Goal: Transaction & Acquisition: Purchase product/service

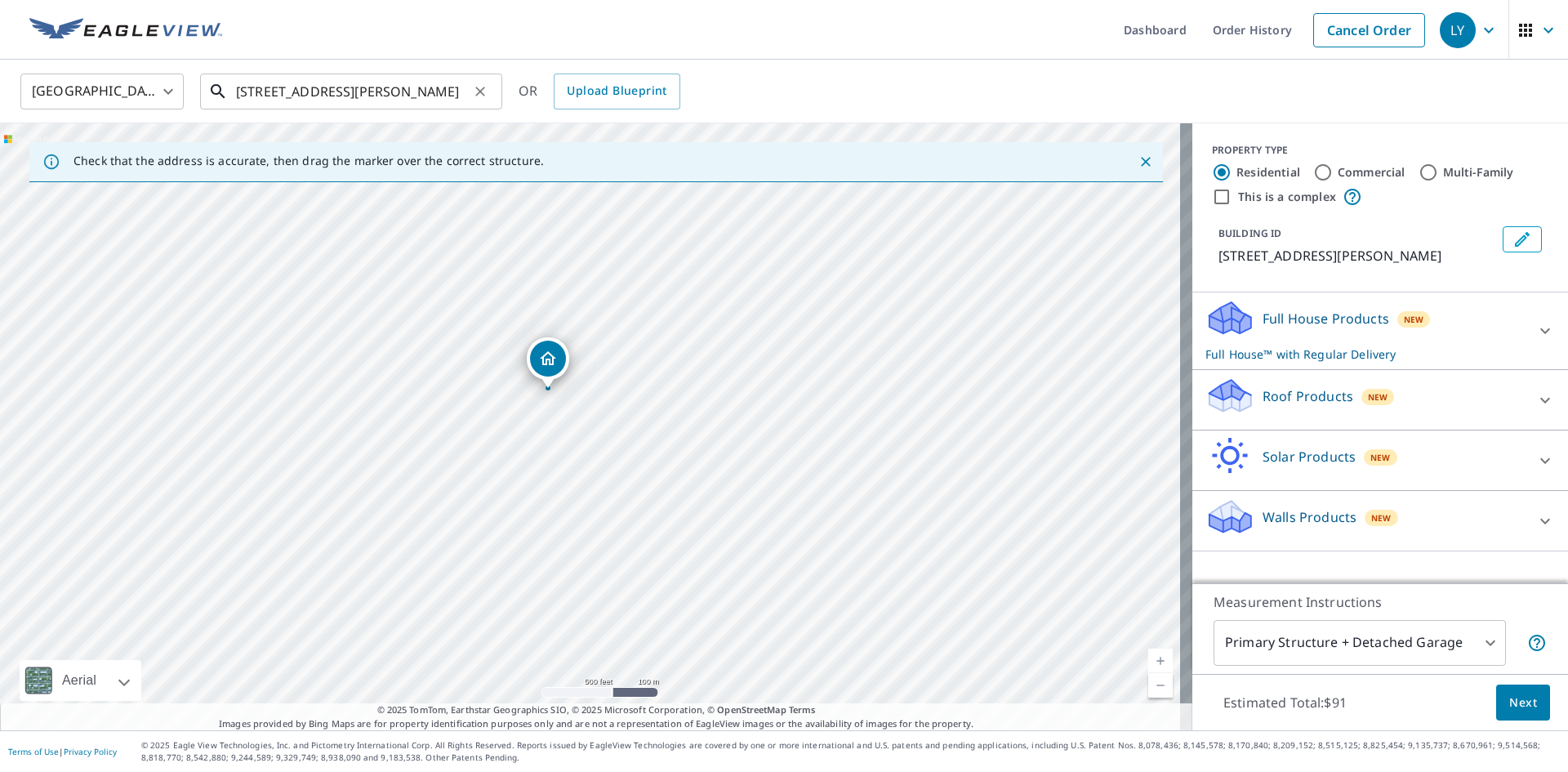
click at [463, 93] on input "[STREET_ADDRESS][PERSON_NAME]" at bounding box center [352, 91] width 232 height 46
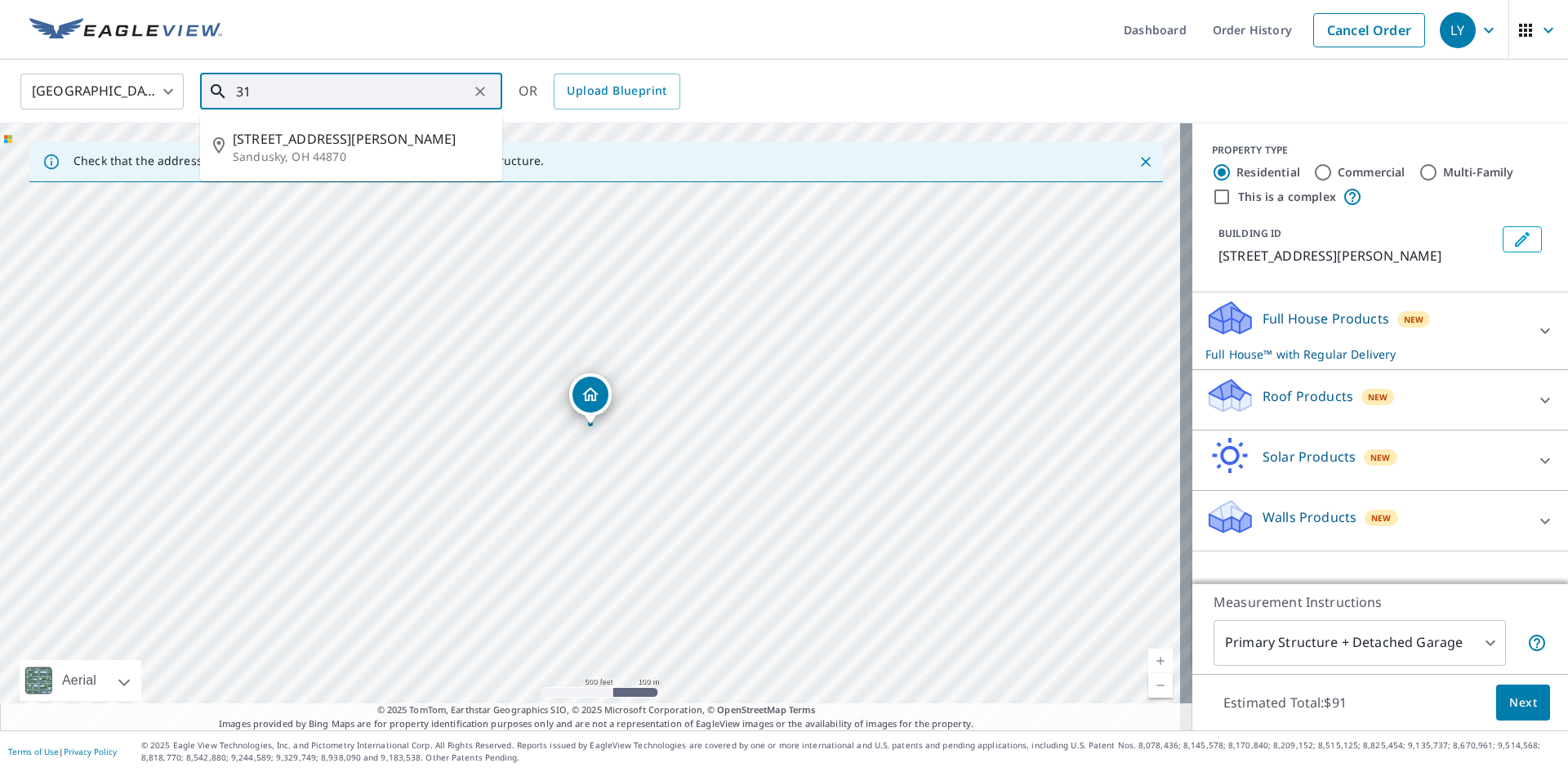
type input "3"
click at [288, 149] on p "[GEOGRAPHIC_DATA]" at bounding box center [360, 157] width 256 height 16
type input "[STREET_ADDRESS]"
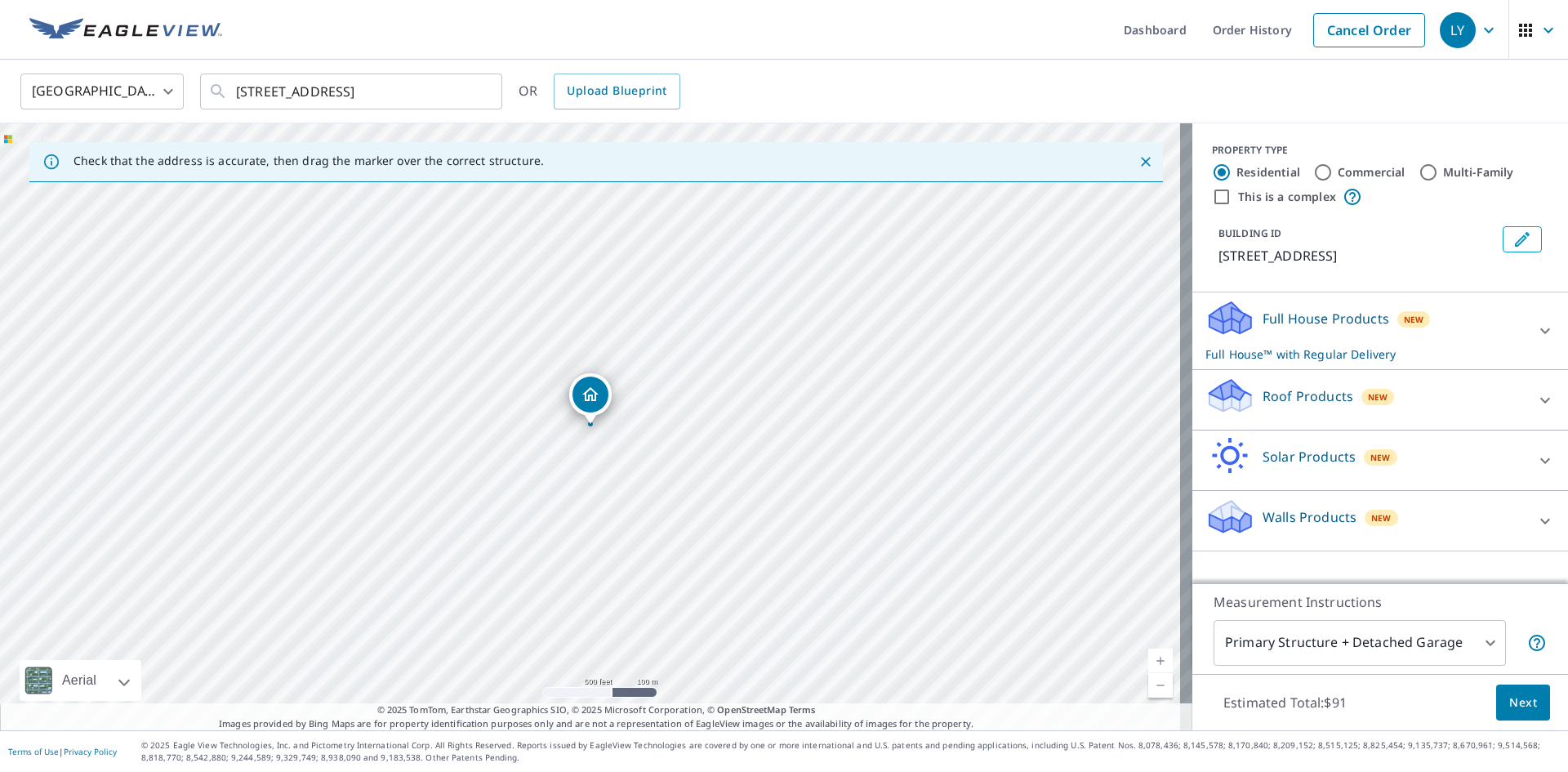
click at [1263, 397] on p "Roof Products" at bounding box center [1308, 396] width 90 height 19
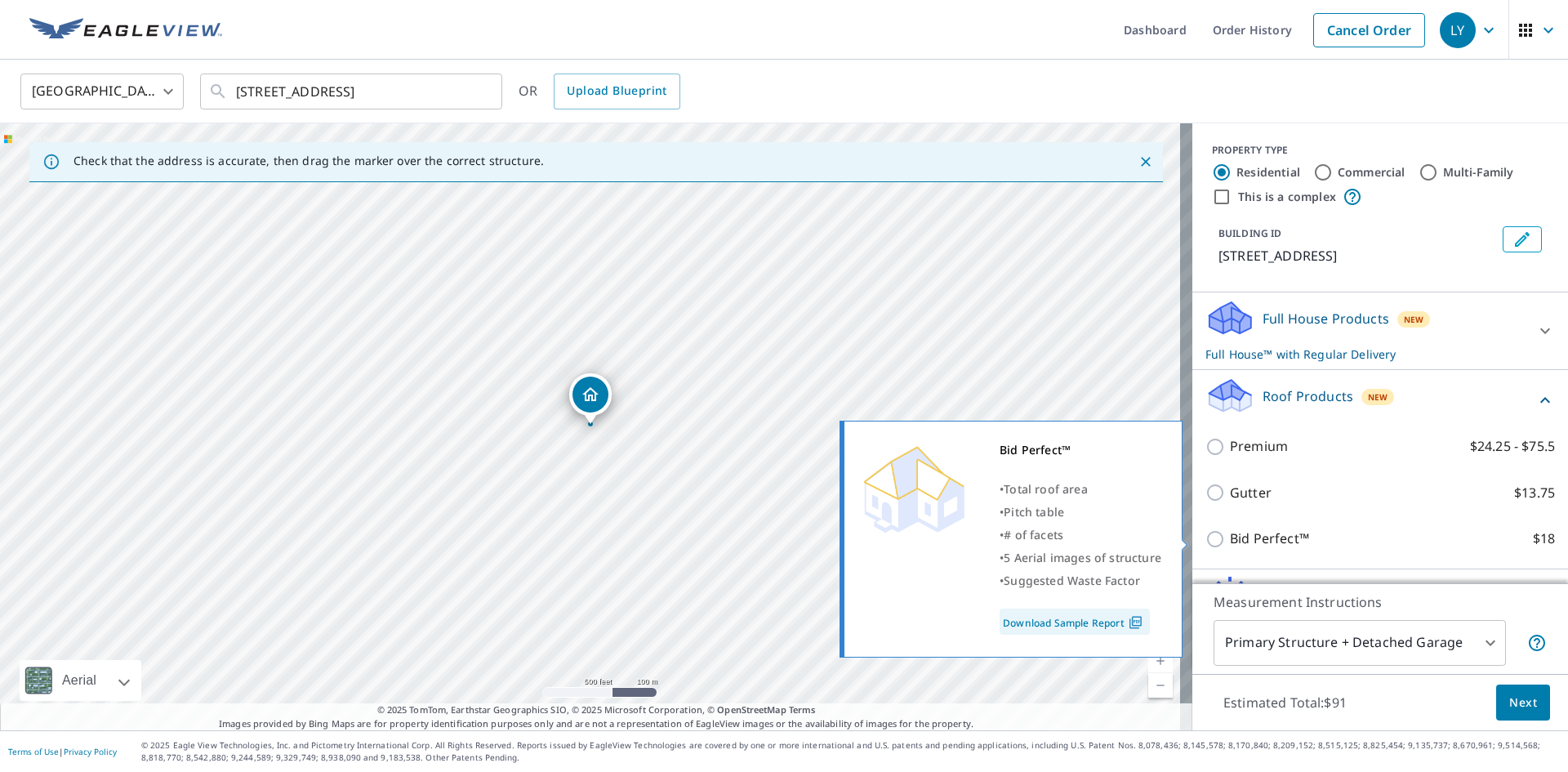
click at [1249, 543] on p "Bid Perfect™" at bounding box center [1269, 538] width 80 height 20
click at [1230, 543] on input "Bid Perfect™ $18" at bounding box center [1218, 539] width 25 height 19
checkbox input "true"
checkbox input "false"
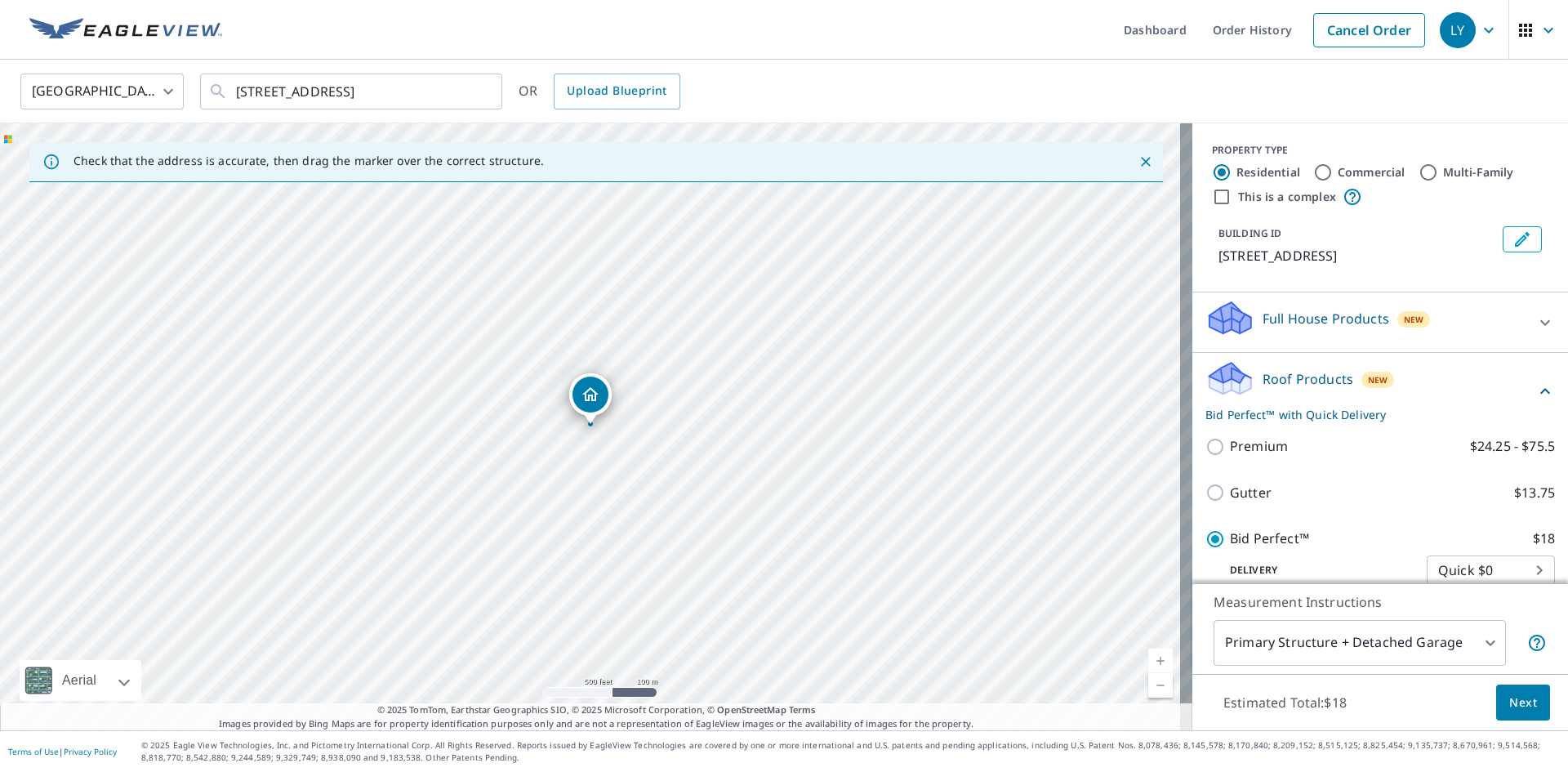
click at [1473, 639] on body "LY LY Dashboard Order History Cancel Order LY [GEOGRAPHIC_DATA] [GEOGRAPHIC_DAT…" at bounding box center [784, 386] width 1568 height 772
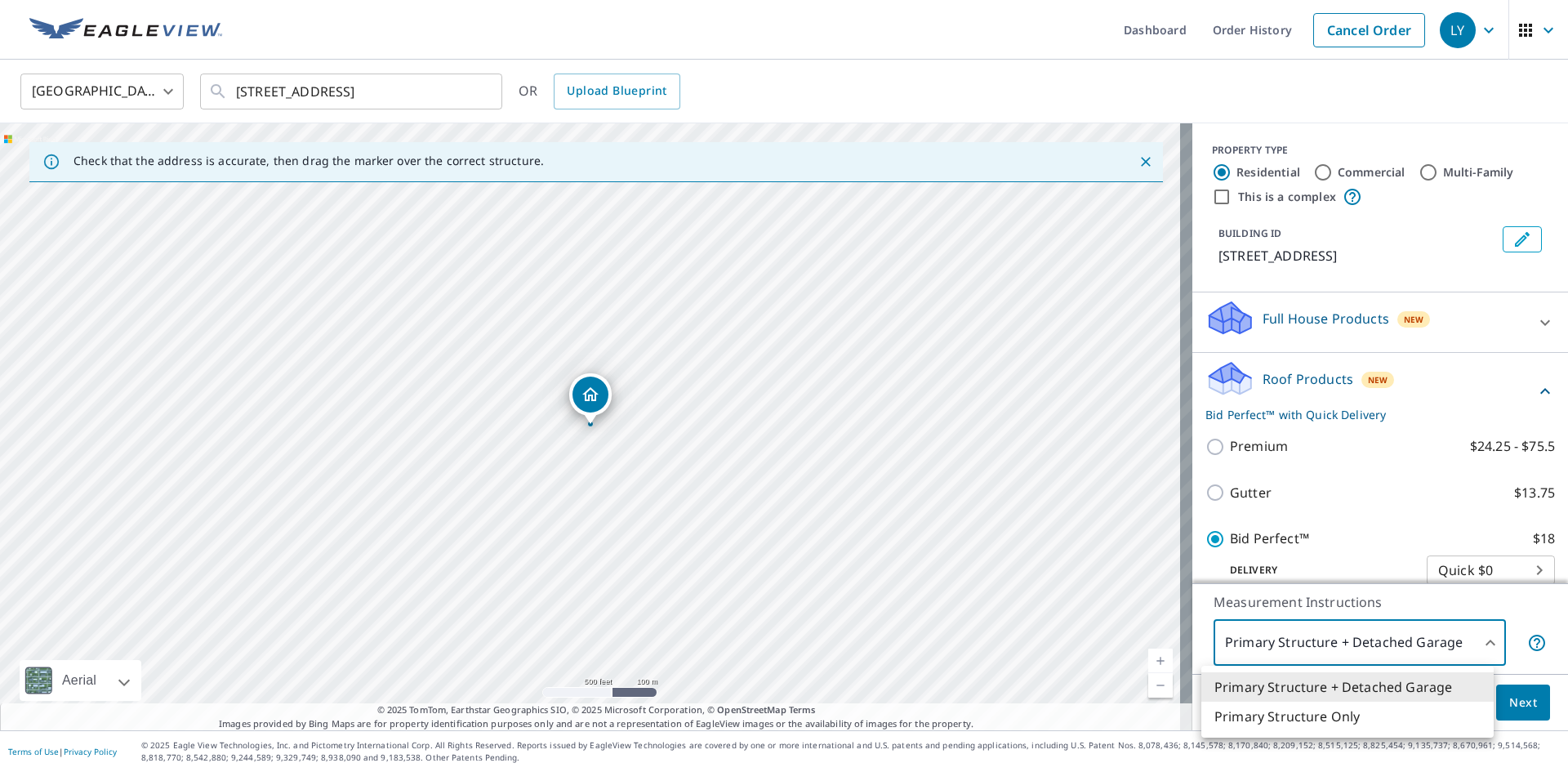
click at [1289, 721] on li "Primary Structure Only" at bounding box center [1347, 716] width 293 height 30
type input "2"
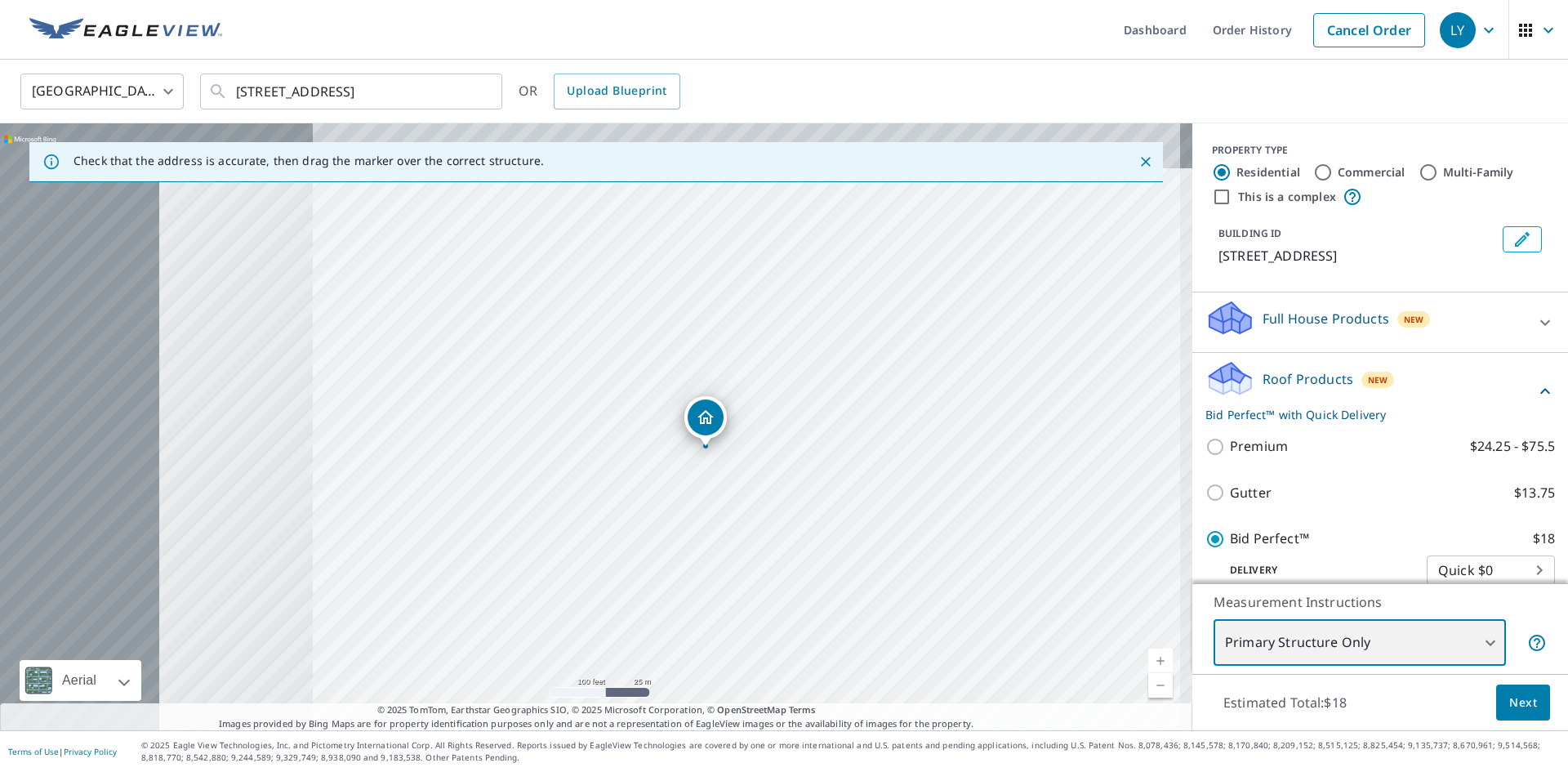
drag, startPoint x: 199, startPoint y: 315, endPoint x: 782, endPoint y: 522, distance: 618.7
click at [780, 523] on div "[STREET_ADDRESS]" at bounding box center [596, 426] width 1193 height 607
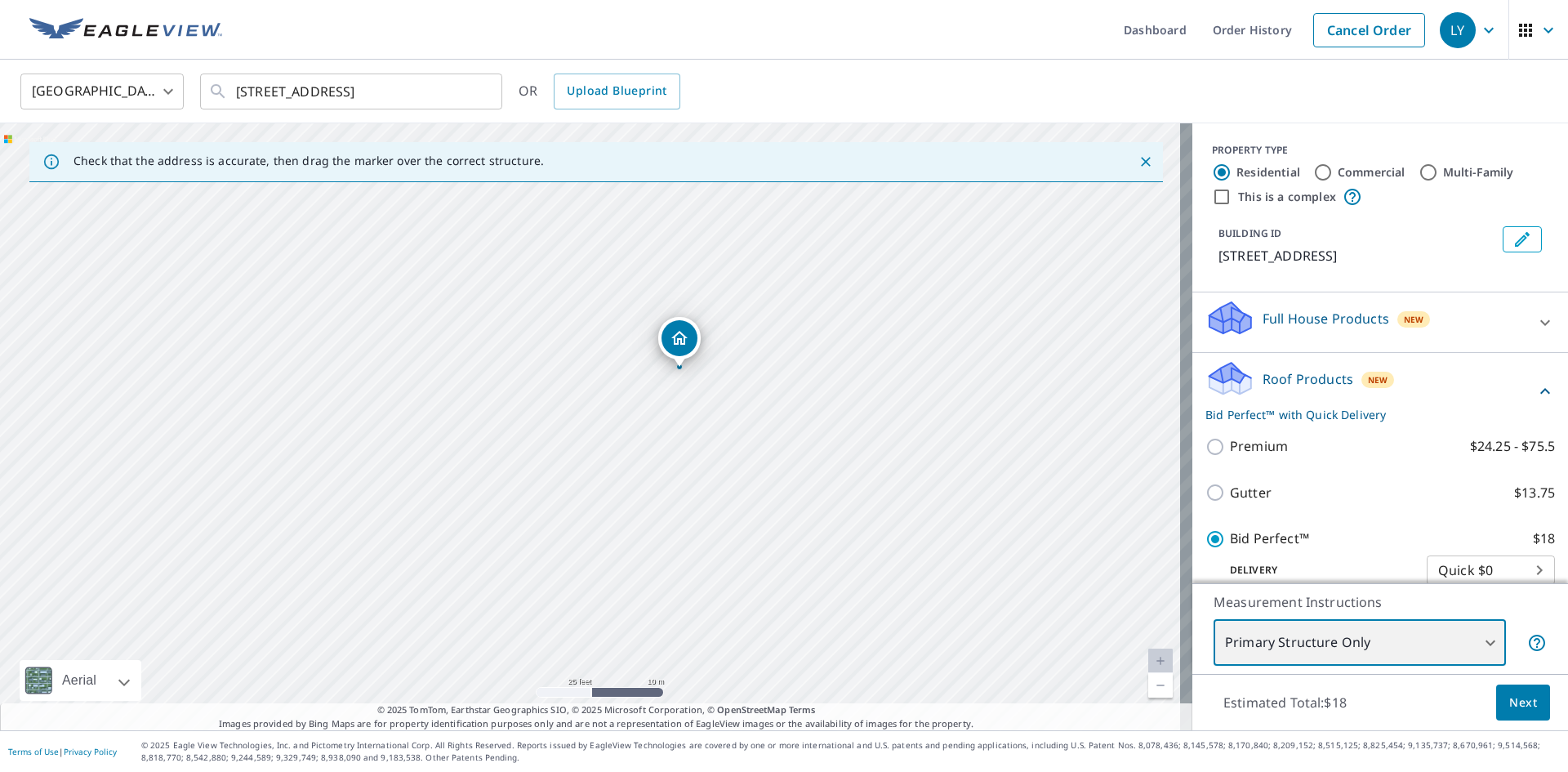
drag, startPoint x: 452, startPoint y: 412, endPoint x: 659, endPoint y: 561, distance: 255.0
click at [652, 559] on div "[STREET_ADDRESS]" at bounding box center [596, 426] width 1193 height 607
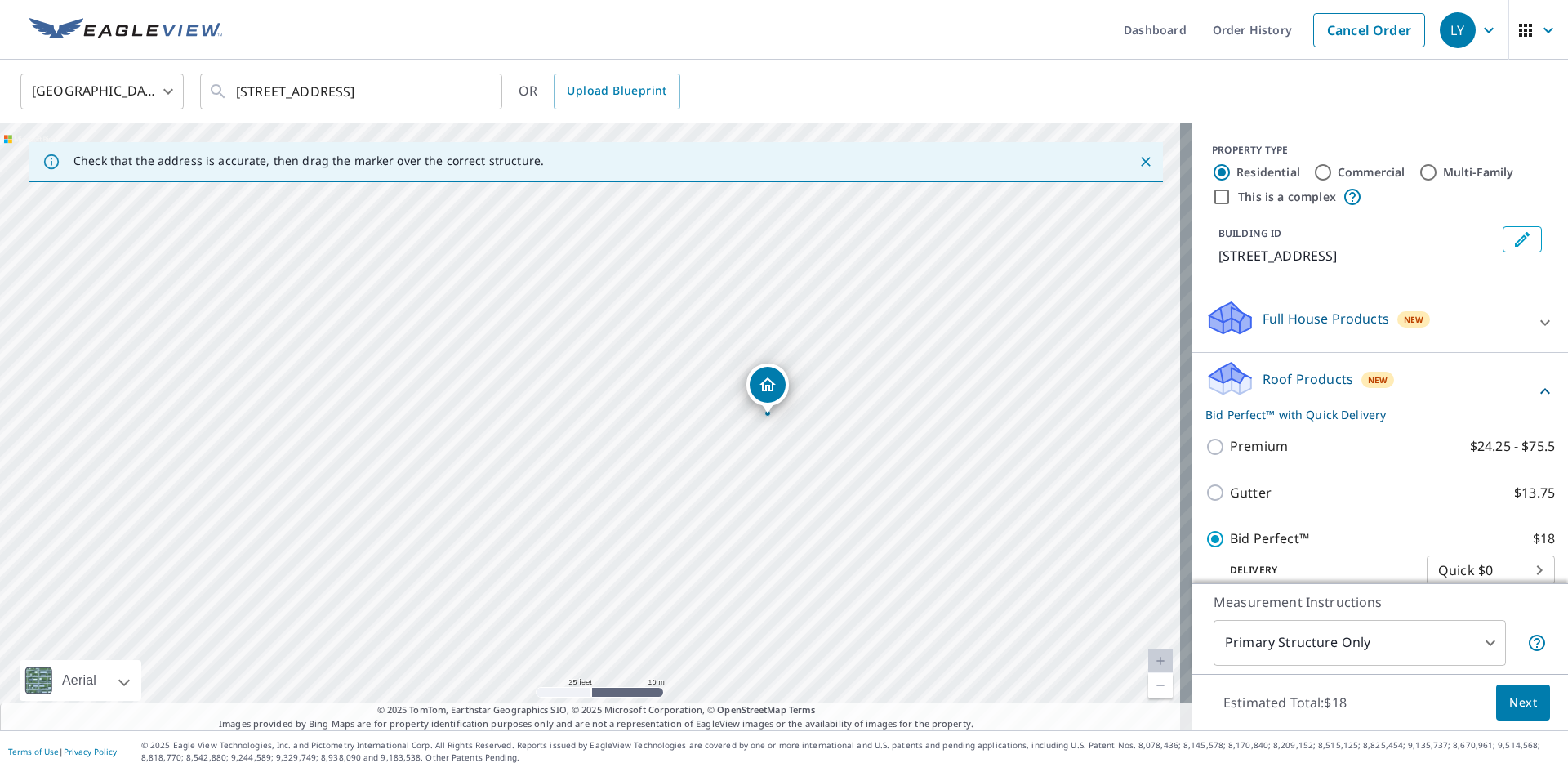
drag, startPoint x: 760, startPoint y: 381, endPoint x: 763, endPoint y: 374, distance: 7.6
click at [1509, 703] on span "Next" at bounding box center [1523, 702] width 28 height 20
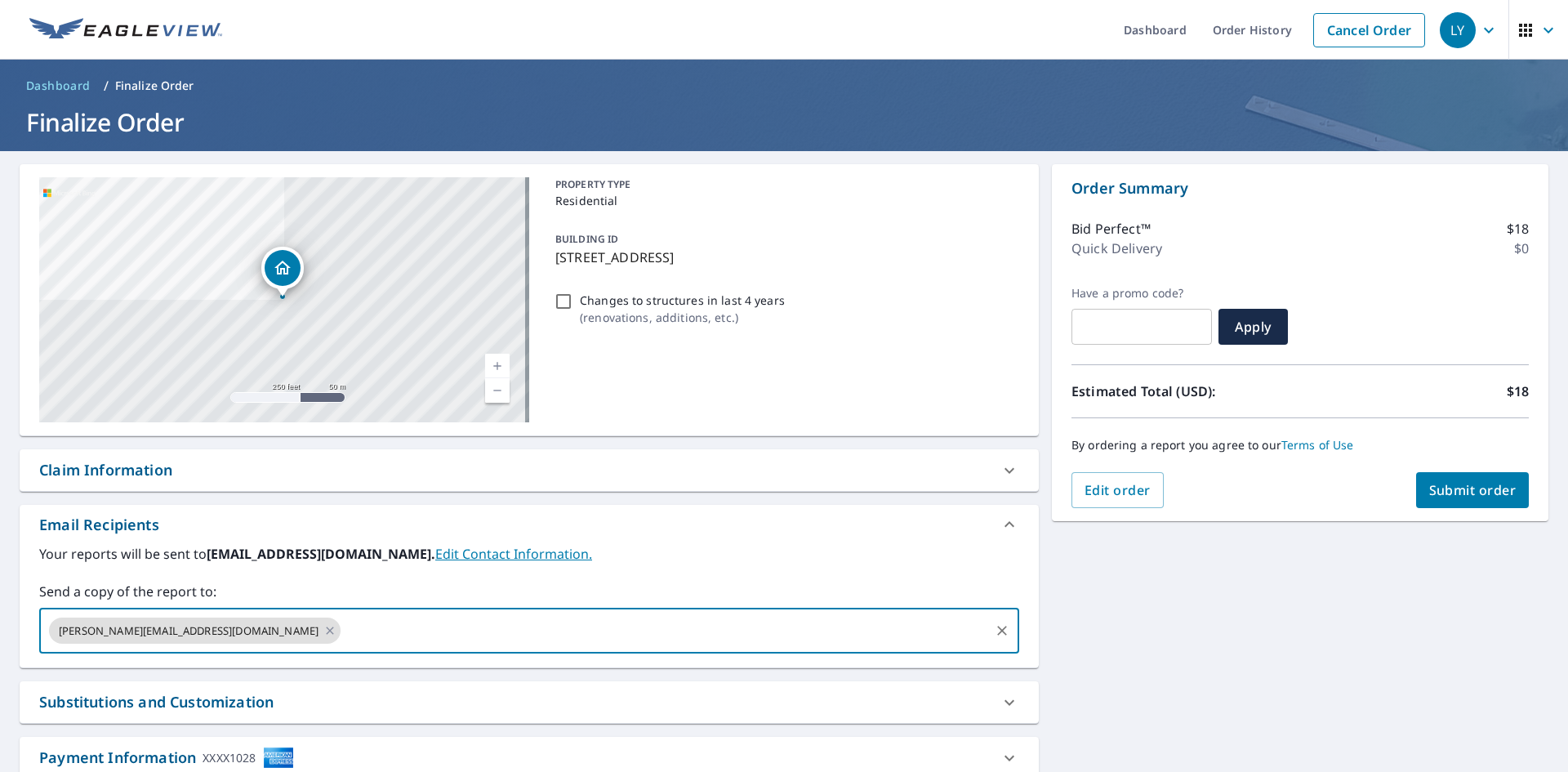
click at [343, 627] on input "text" at bounding box center [664, 631] width 644 height 31
type input "[PERSON_NAME][EMAIL_ADDRESS][DOMAIN_NAME]"
click at [1453, 496] on span "Submit order" at bounding box center [1473, 490] width 87 height 18
checkbox input "true"
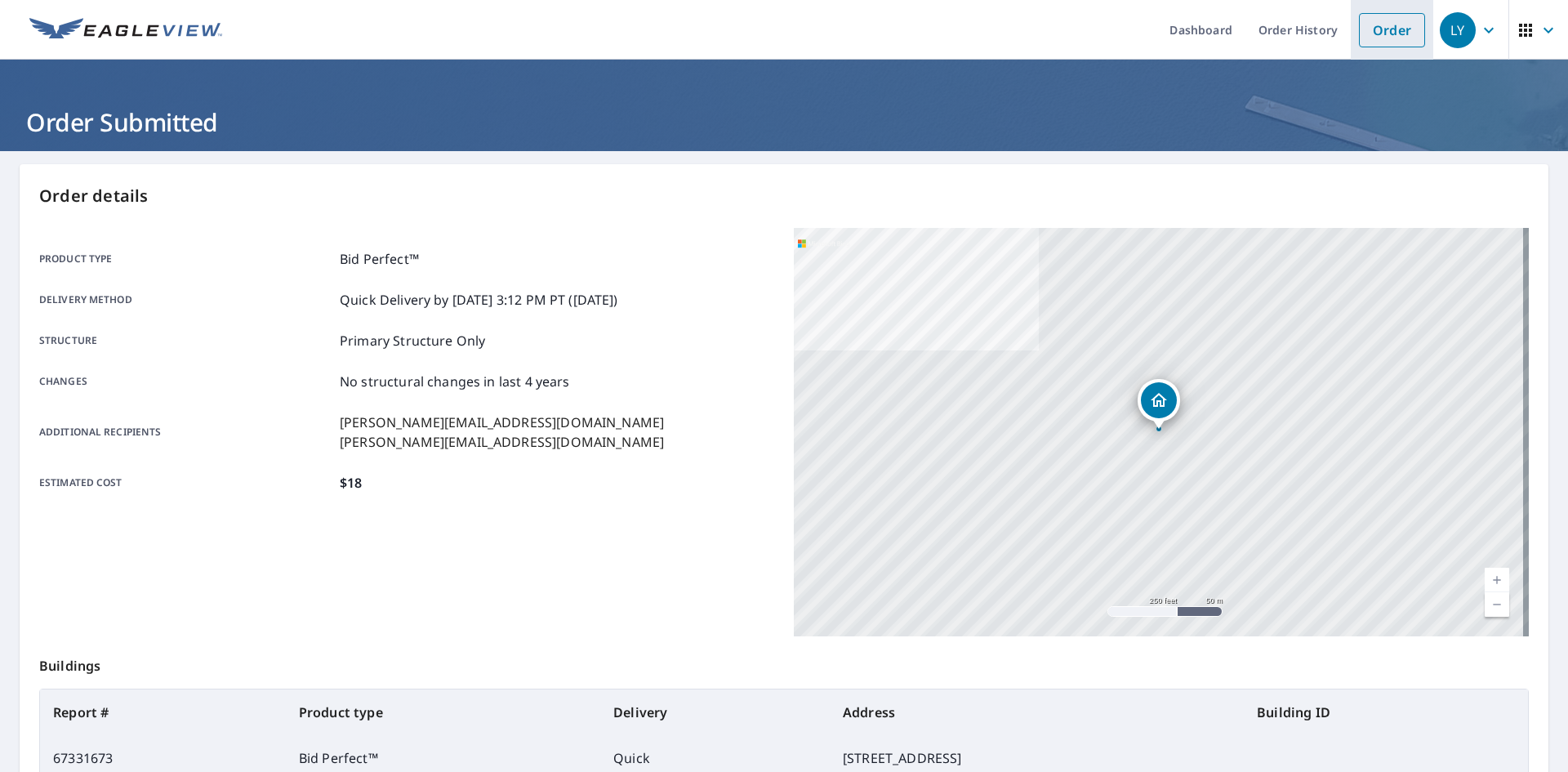
click at [1371, 26] on link "Order" at bounding box center [1392, 31] width 66 height 35
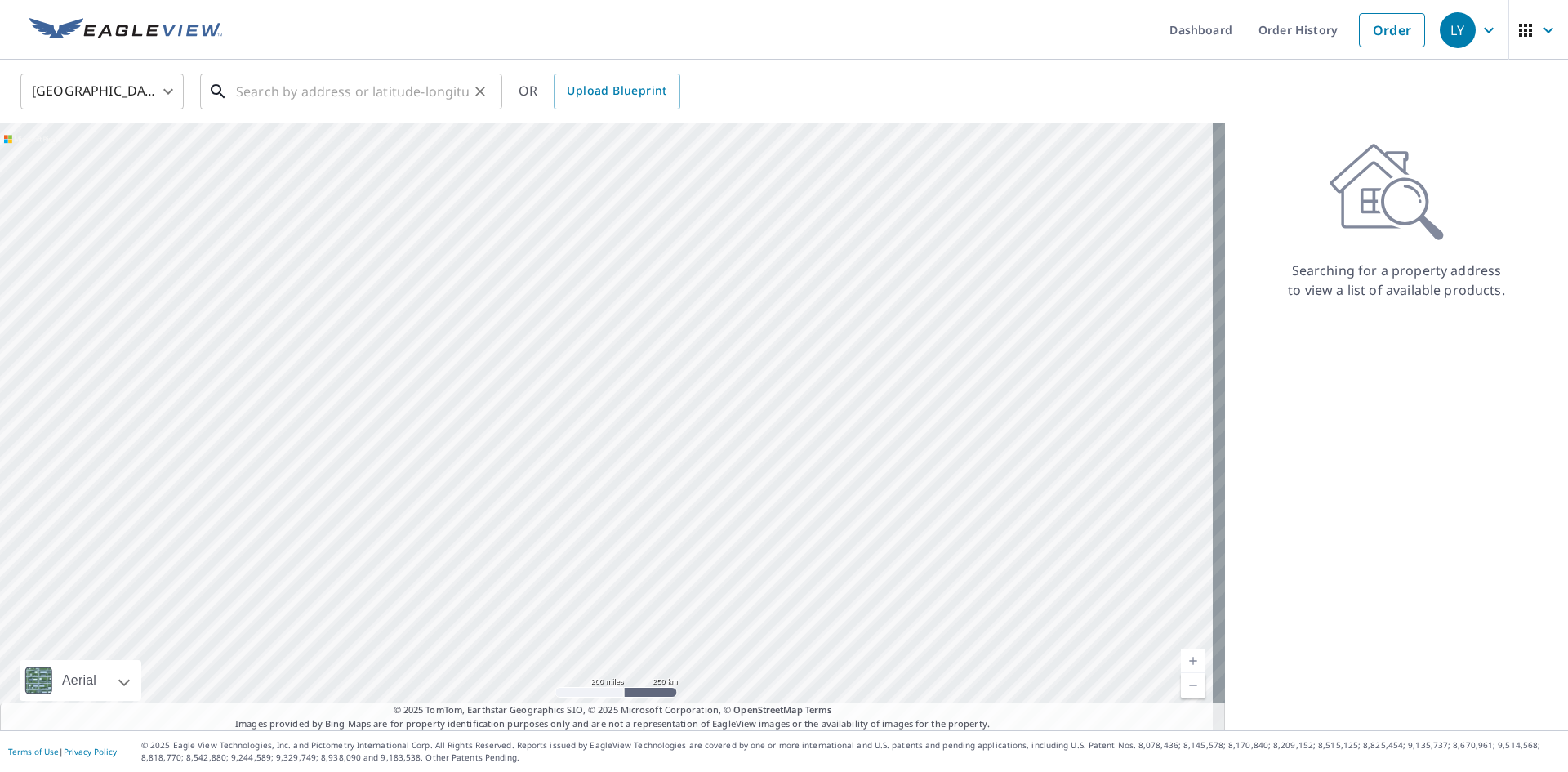
click at [238, 90] on input "text" at bounding box center [352, 91] width 232 height 46
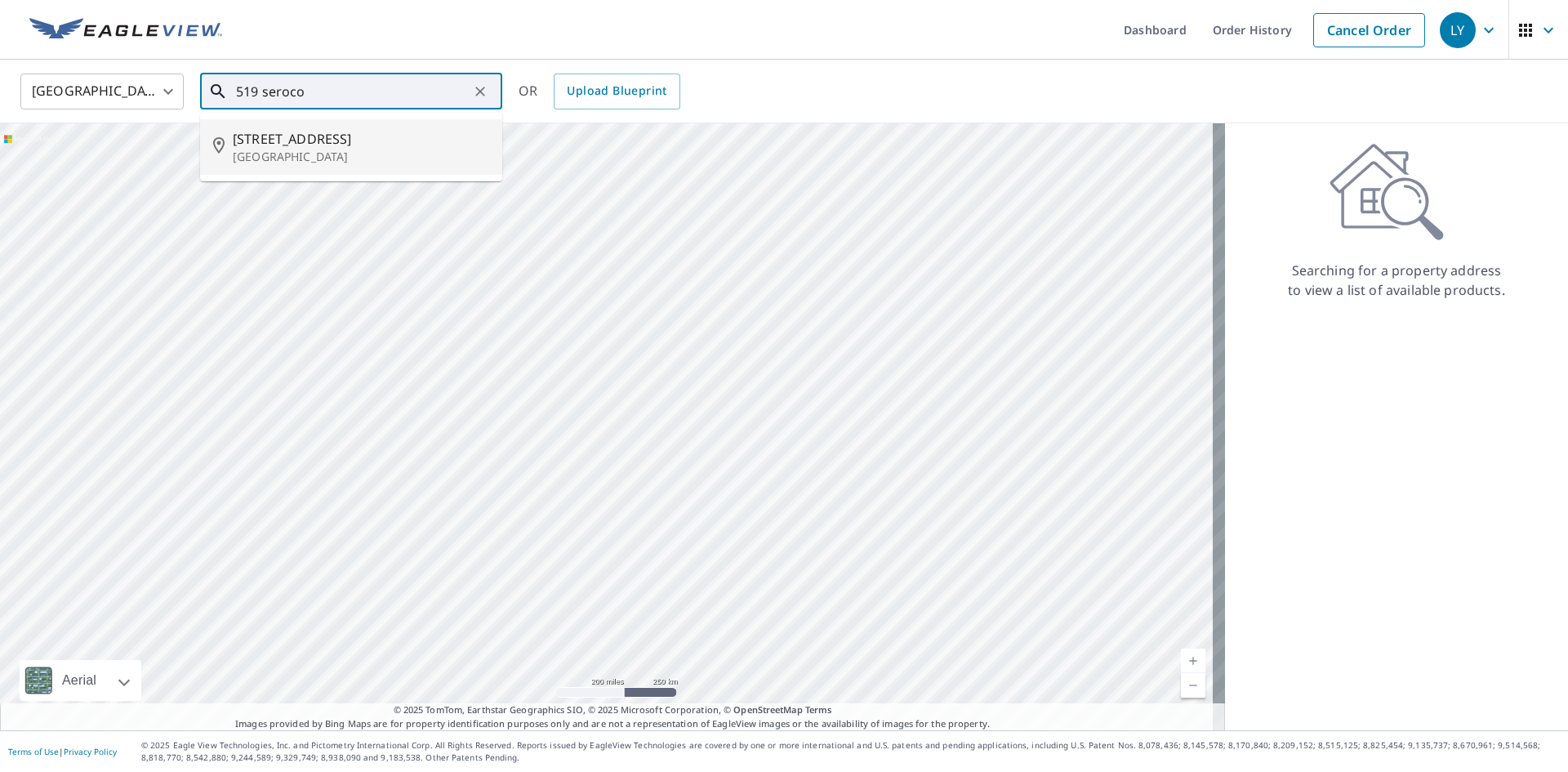
click at [309, 149] on p "[GEOGRAPHIC_DATA]" at bounding box center [360, 157] width 256 height 16
type input "[STREET_ADDRESS]"
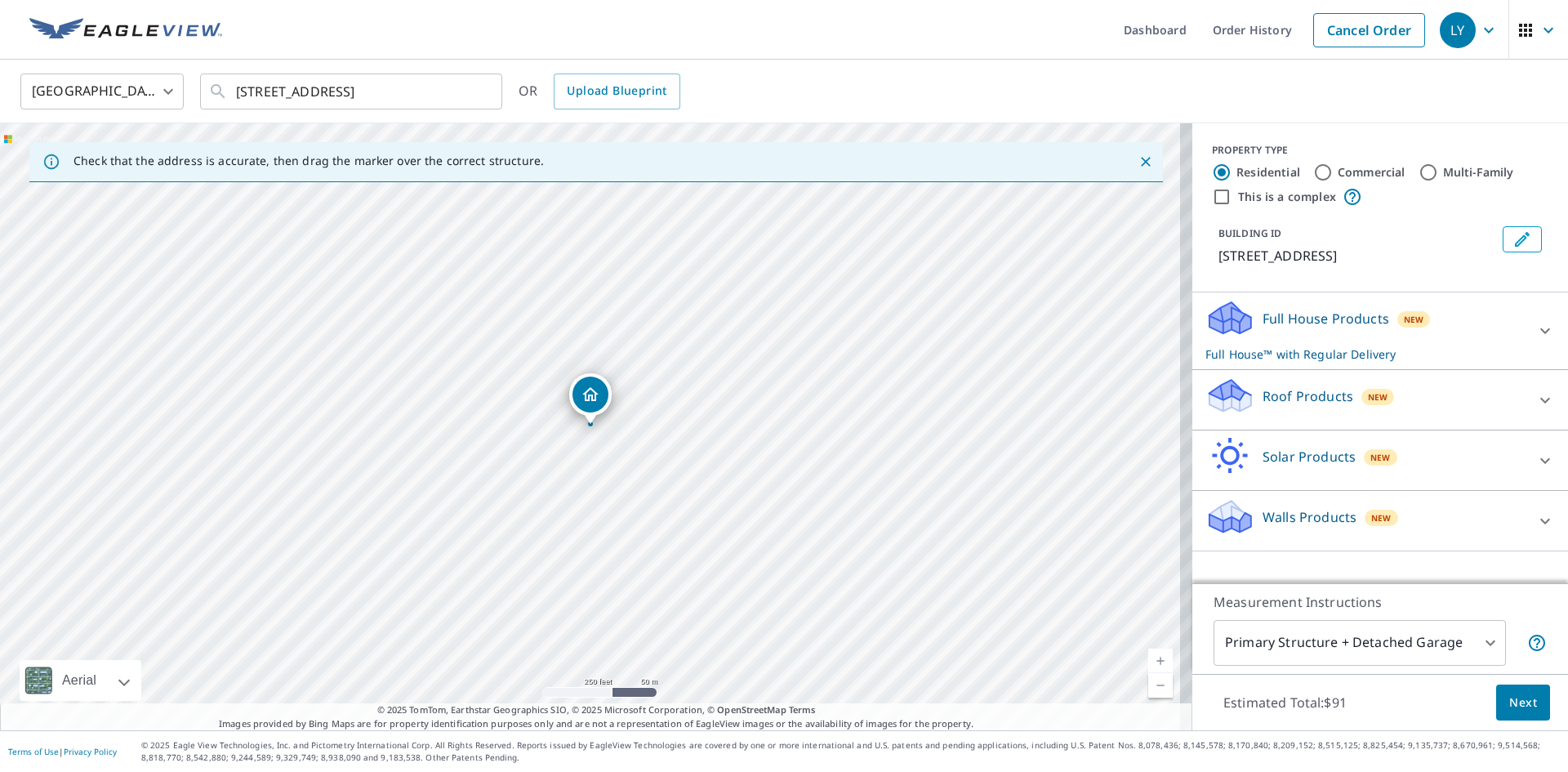
click at [1288, 397] on p "Roof Products" at bounding box center [1308, 396] width 90 height 19
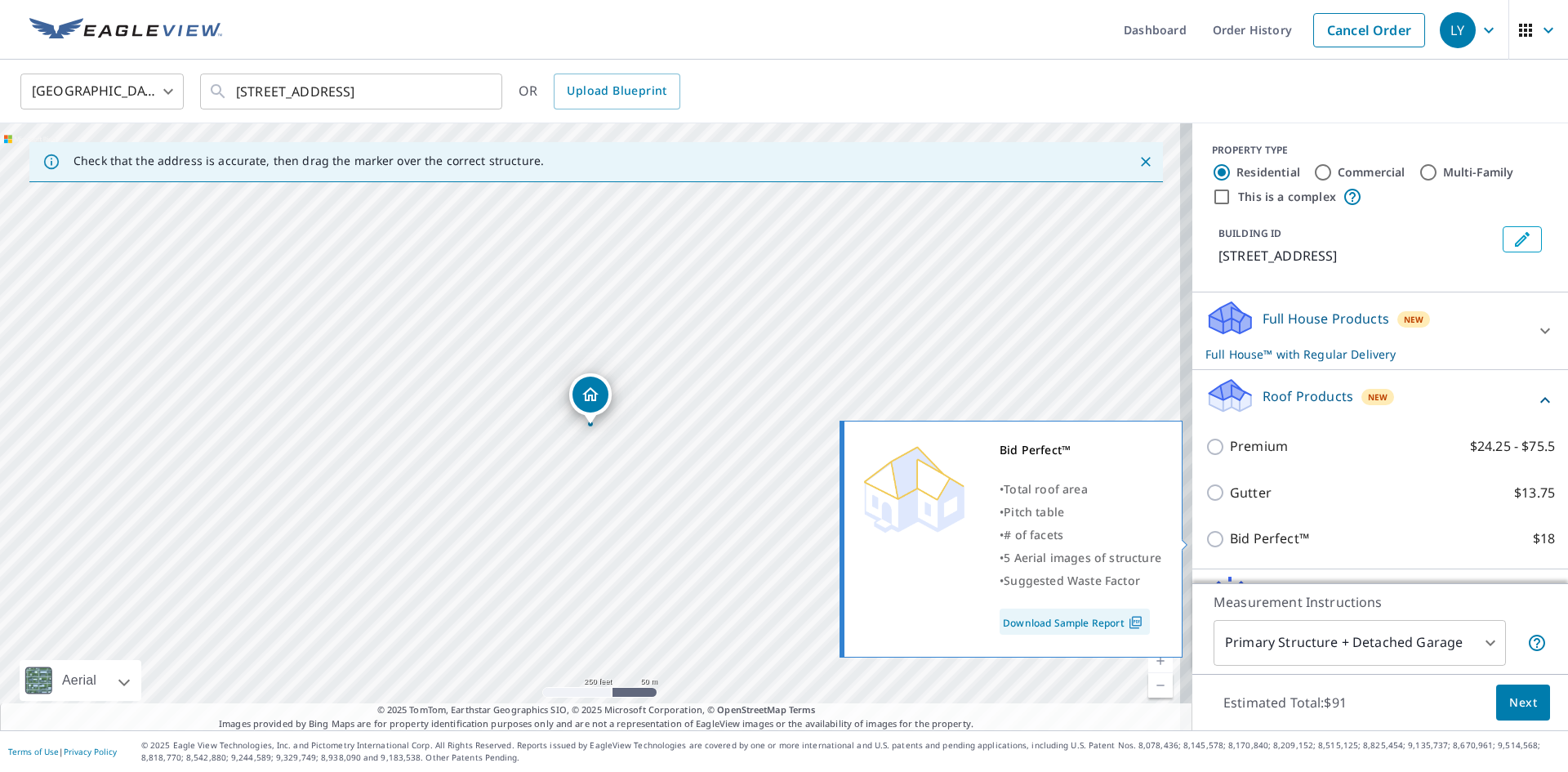
click at [1209, 536] on input "Bid Perfect™ $18" at bounding box center [1218, 539] width 25 height 19
checkbox input "true"
checkbox input "false"
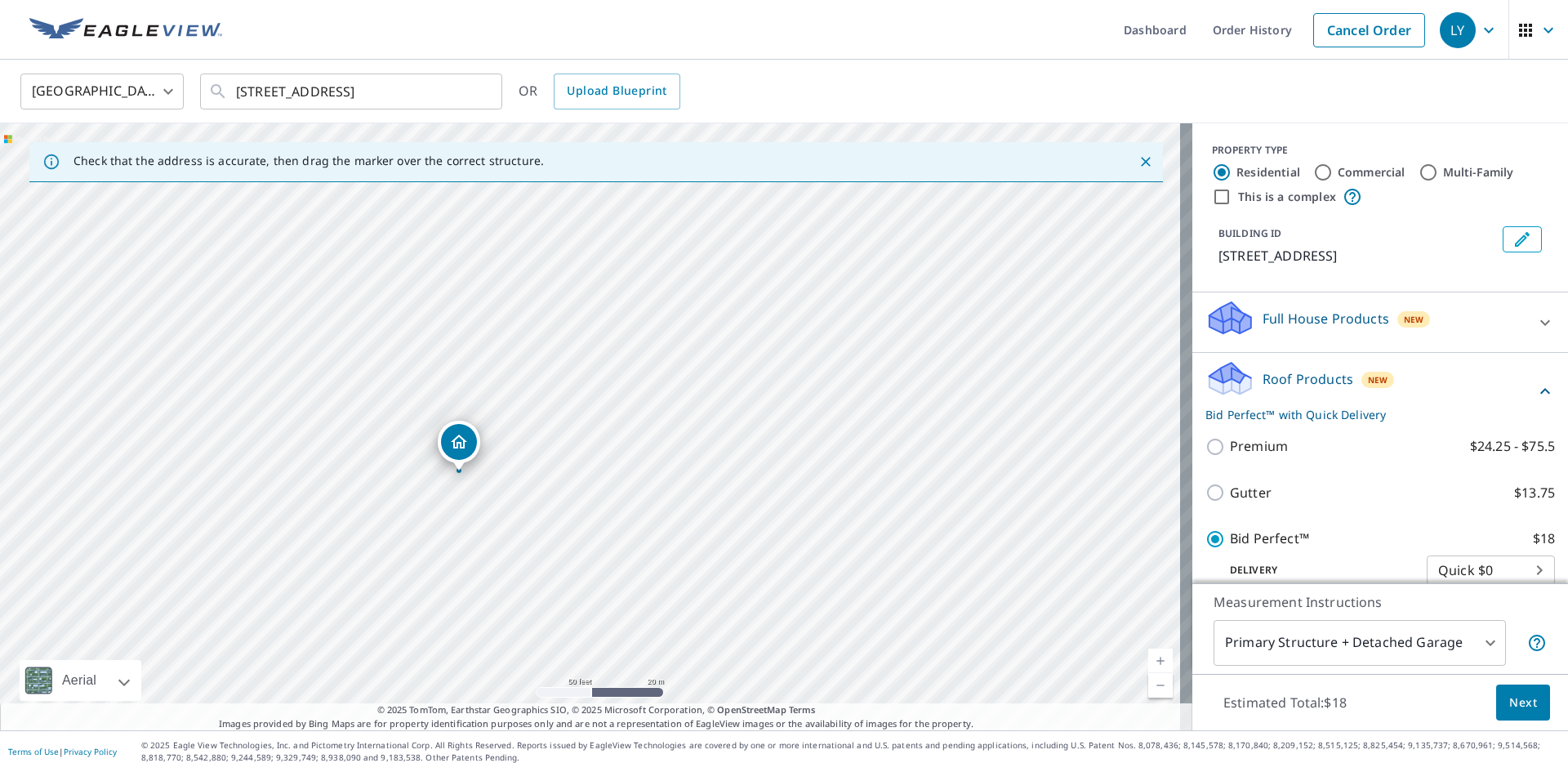
drag, startPoint x: 228, startPoint y: 444, endPoint x: 457, endPoint y: 456, distance: 229.3
click at [449, 458] on div "[STREET_ADDRESS]" at bounding box center [596, 426] width 1193 height 607
click at [1509, 708] on span "Next" at bounding box center [1523, 702] width 28 height 20
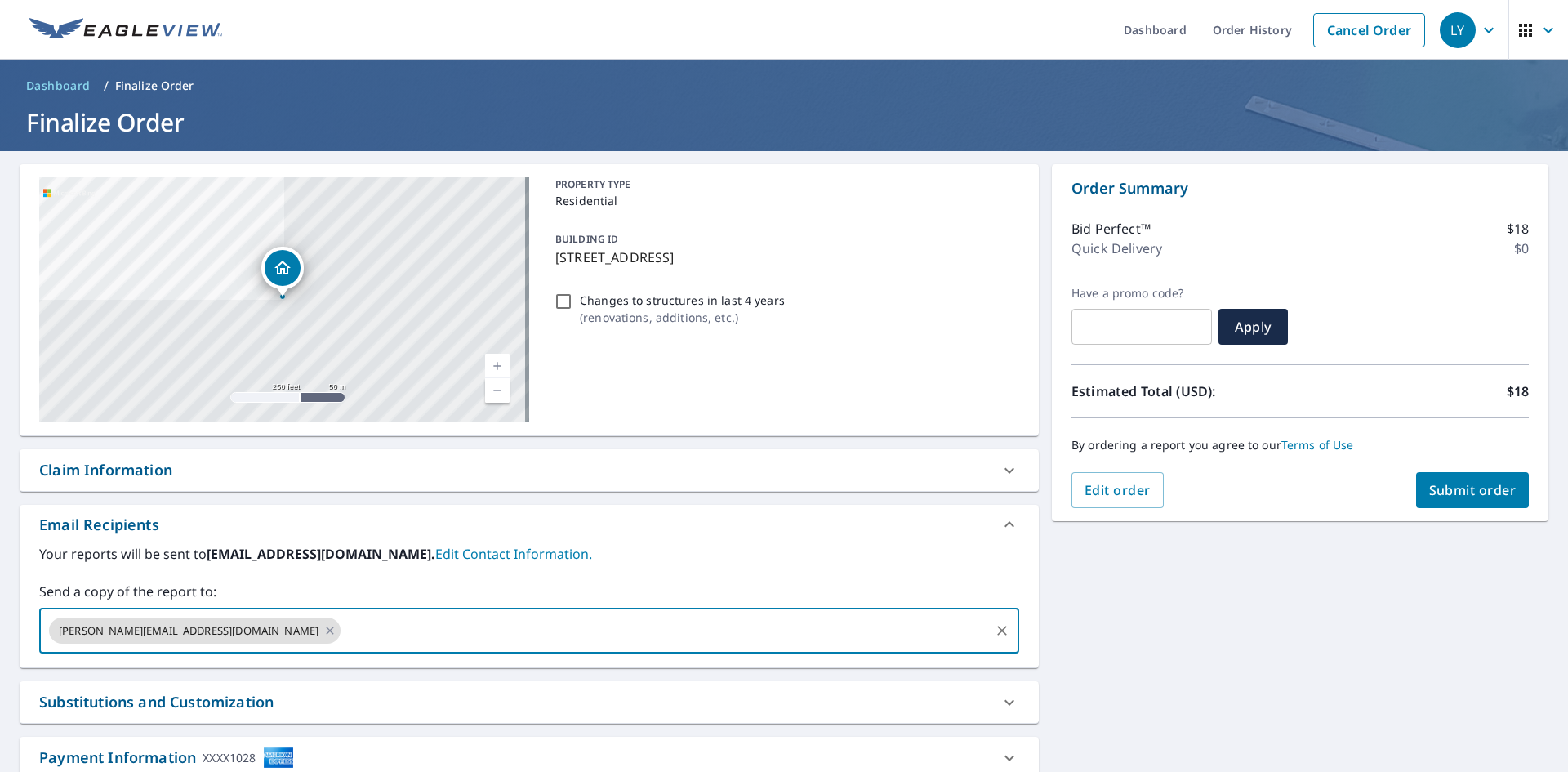
click at [343, 633] on input "text" at bounding box center [664, 631] width 644 height 31
type input "[PERSON_NAME][EMAIL_ADDRESS][DOMAIN_NAME]"
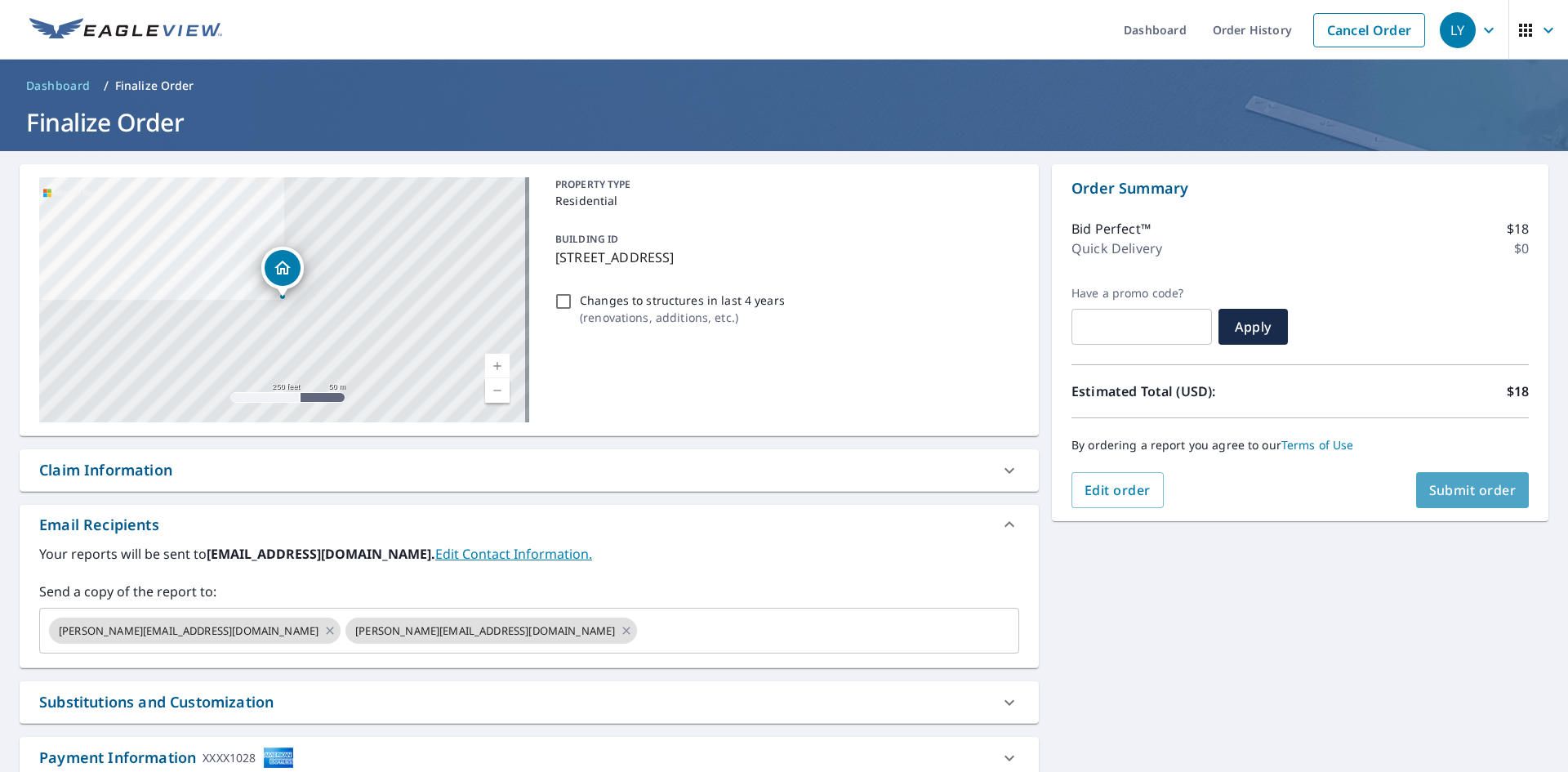
click at [1486, 495] on span "Submit order" at bounding box center [1473, 490] width 87 height 18
checkbox input "true"
